Goal: Information Seeking & Learning: Stay updated

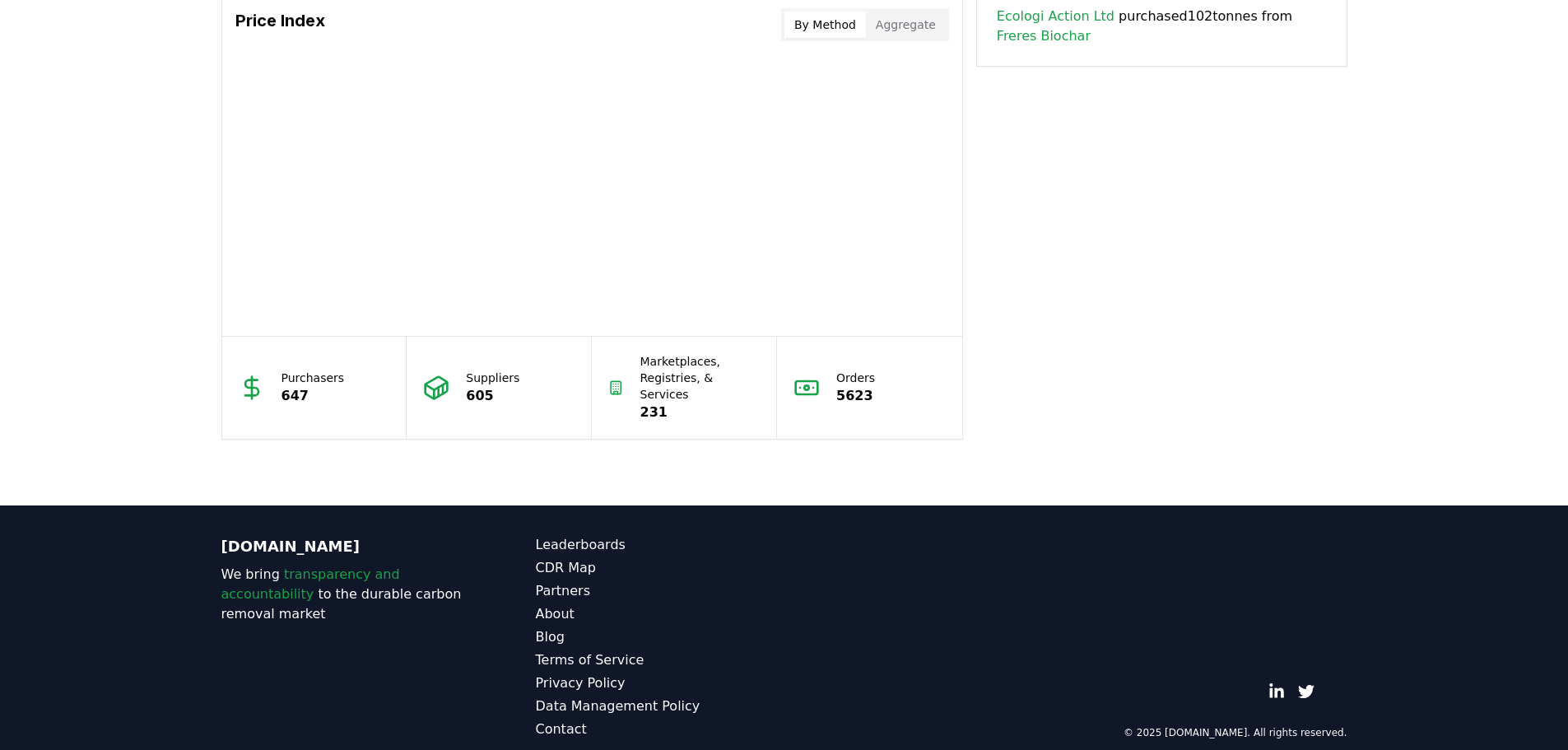
scroll to position [1390, 0]
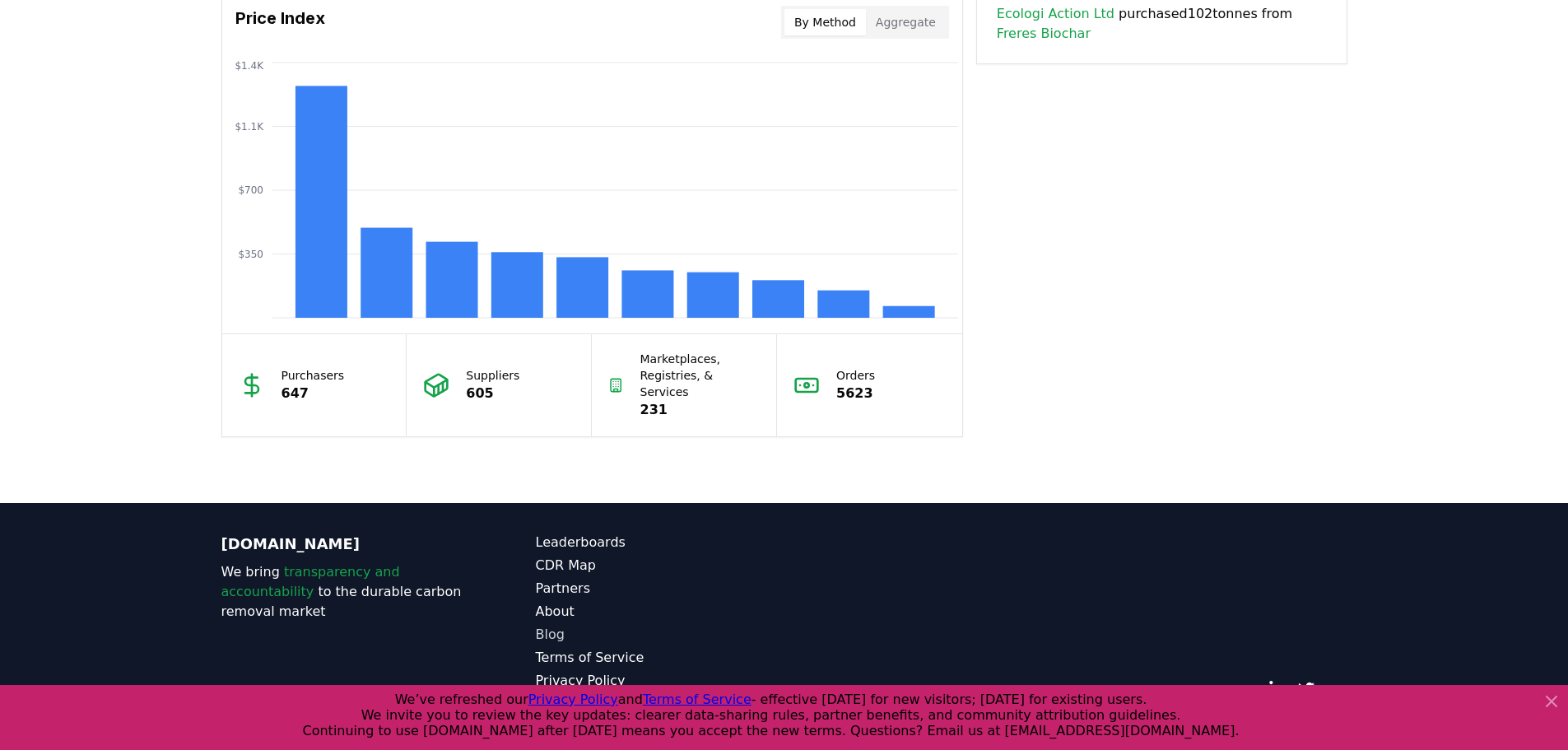
click at [554, 625] on link "Blog" at bounding box center [660, 635] width 249 height 20
click at [560, 625] on link "Blog" at bounding box center [660, 635] width 249 height 20
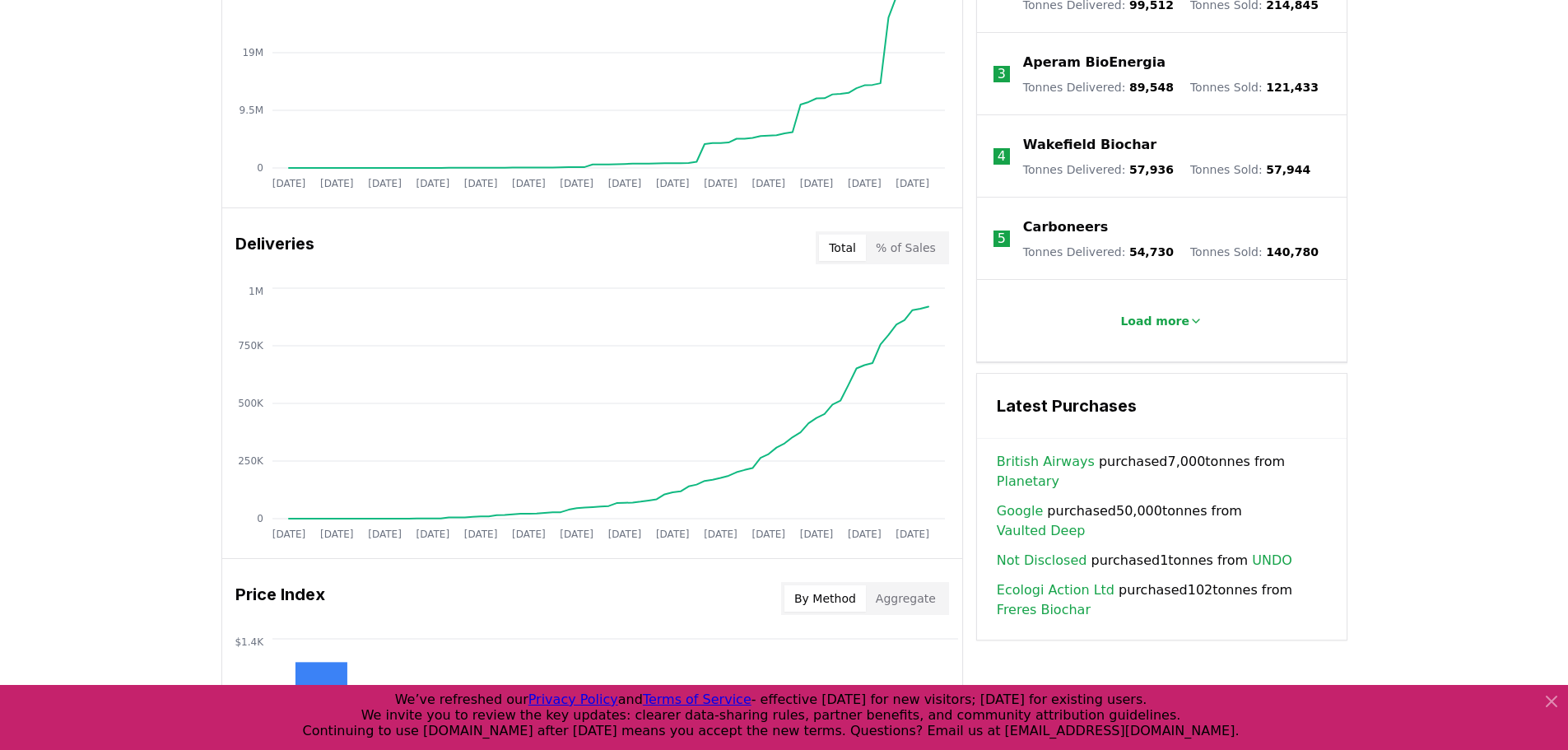
scroll to position [497, 0]
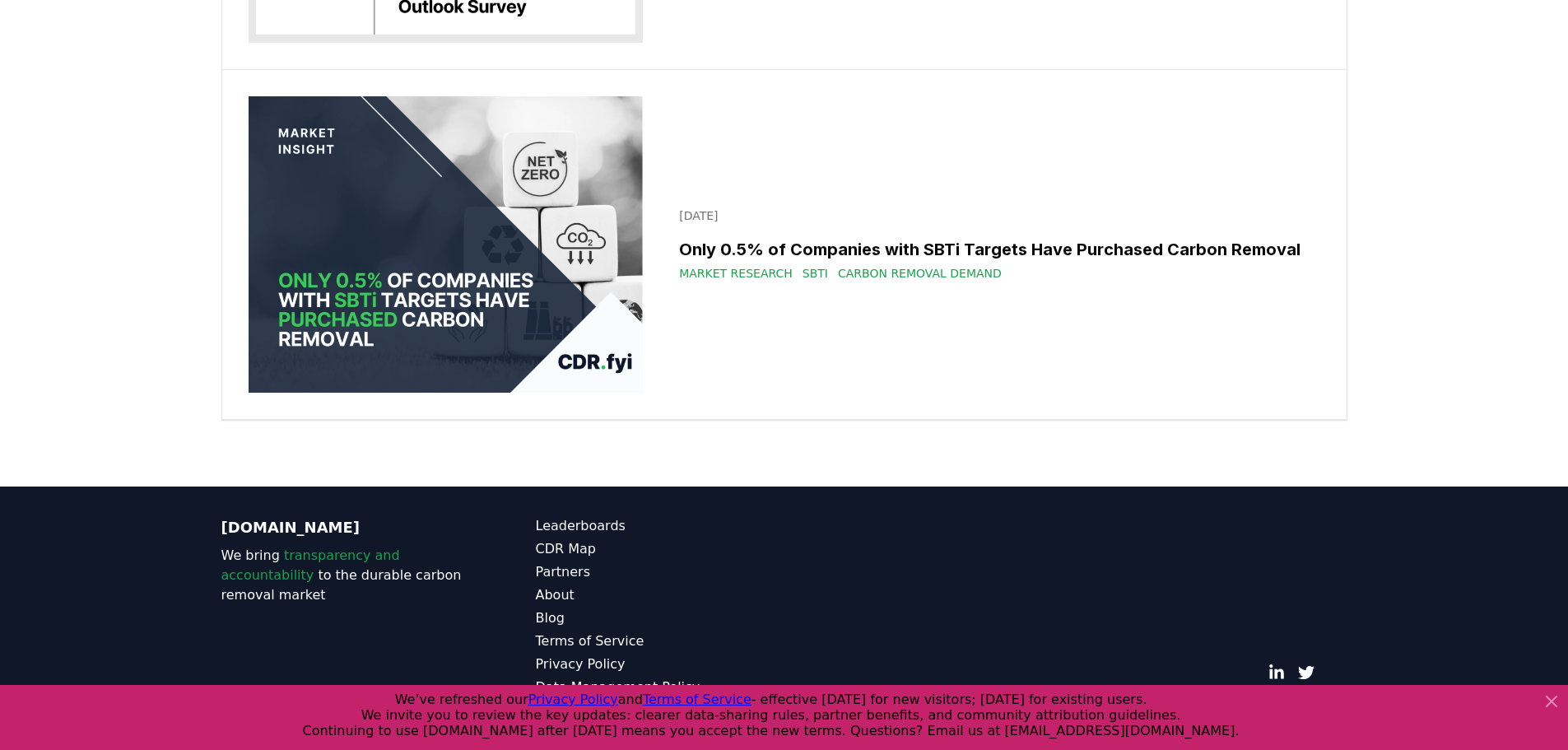
drag, startPoint x: 1474, startPoint y: 250, endPoint x: 1385, endPoint y: 712, distance: 470.5
